Goal: Browse casually

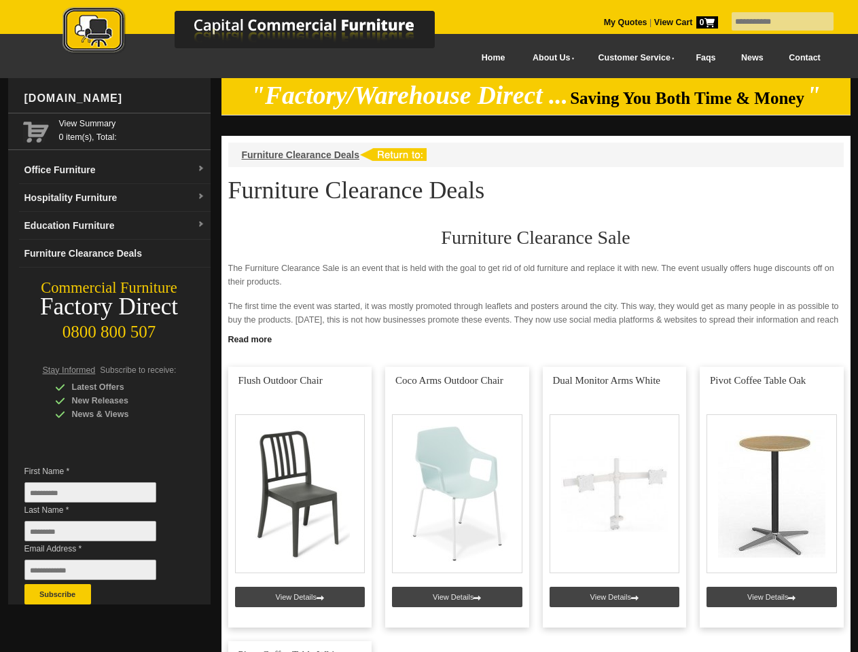
click at [774, 22] on input "text" at bounding box center [782, 21] width 102 height 18
click at [101, 534] on input "Last Name *" at bounding box center [90, 531] width 132 height 20
click at [58, 594] on button "Subscribe" at bounding box center [57, 594] width 67 height 20
click at [536, 338] on link "Read more" at bounding box center [535, 337] width 629 height 17
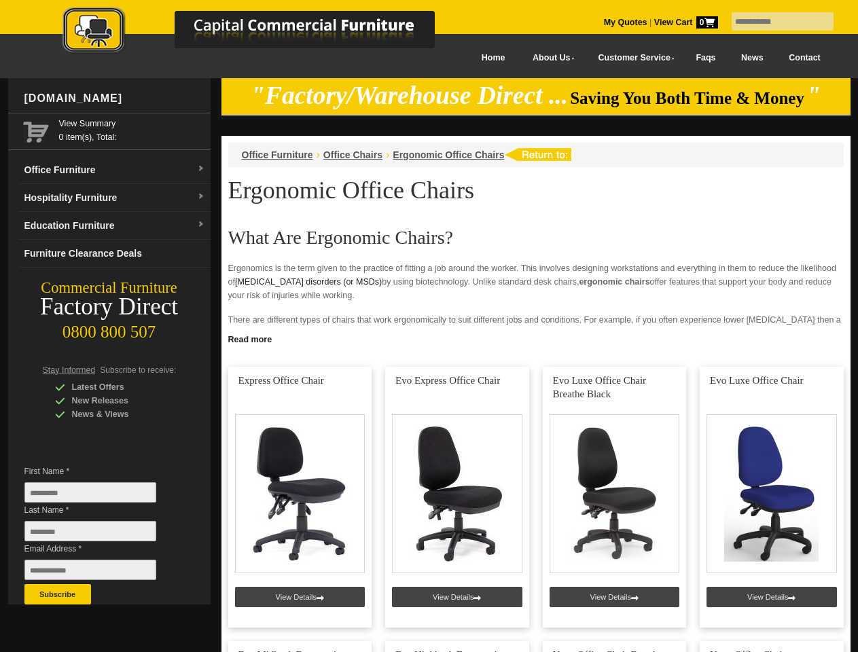
click at [774, 22] on input "text" at bounding box center [782, 21] width 102 height 18
click at [101, 534] on input "Last Name *" at bounding box center [90, 531] width 132 height 20
click at [58, 594] on button "Subscribe" at bounding box center [57, 594] width 67 height 20
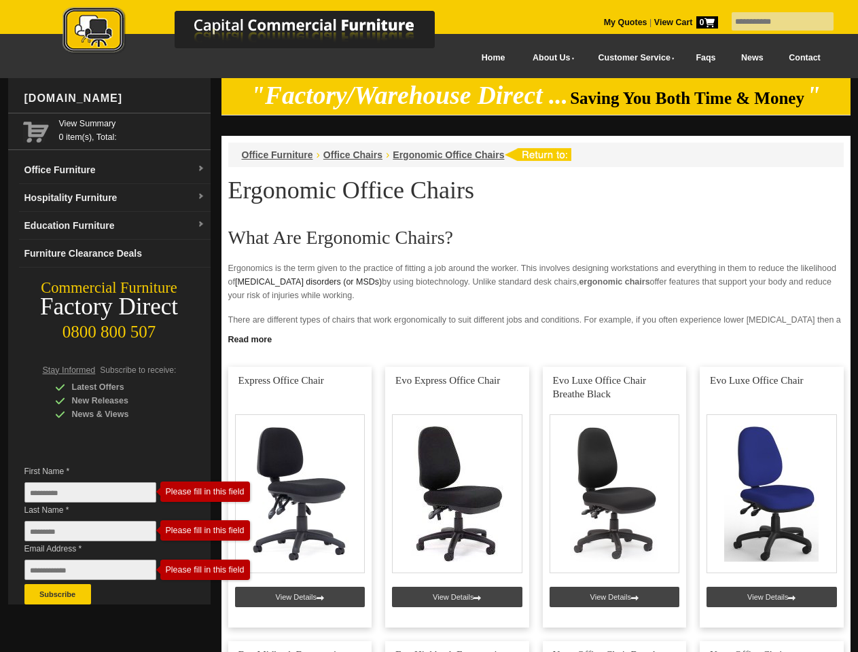
click at [536, 338] on link "Read more" at bounding box center [535, 337] width 629 height 17
